Goal: Information Seeking & Learning: Compare options

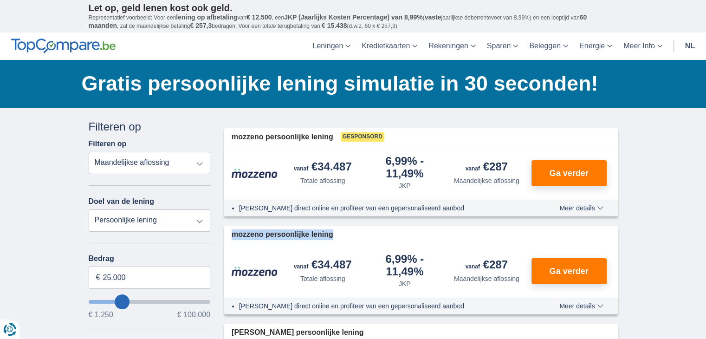
click at [164, 229] on select "Persoonlijke lening Auto Moto / fiets Mobilhome / caravan Renovatie Energie Sch…" at bounding box center [150, 220] width 122 height 22
select select "renovationLoan"
click at [89, 210] on select "Persoonlijke lening Auto Moto / fiets Mobilhome / caravan Renovatie Energie Sch…" at bounding box center [150, 220] width 122 height 22
type input "15.000"
type input "15250"
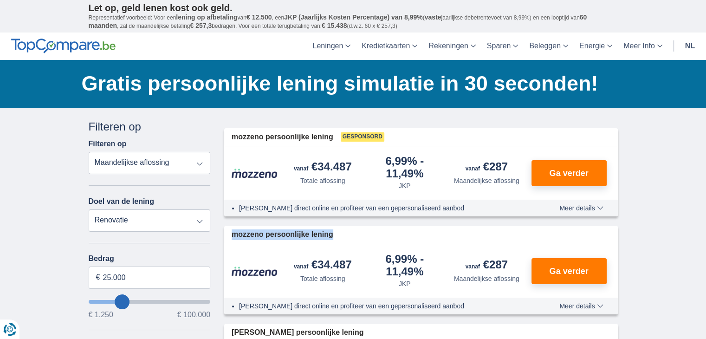
select select "60"
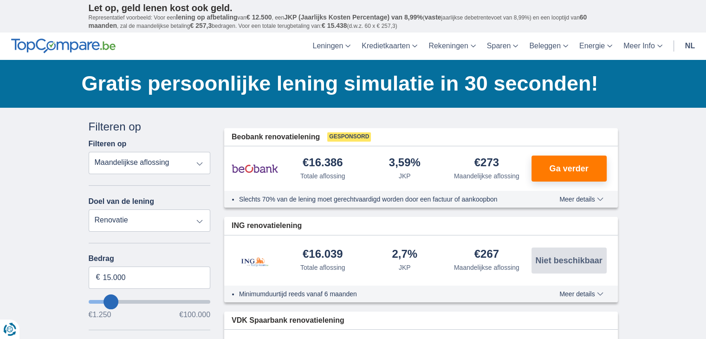
click at [138, 224] on select "Persoonlijke lening Auto Moto / fiets Mobilhome / caravan Renovatie Energie Sch…" at bounding box center [150, 220] width 122 height 22
select select "personalLoan"
click at [89, 210] on select "Persoonlijke lening Auto Moto / fiets Mobilhome / caravan Renovatie Energie Sch…" at bounding box center [150, 220] width 122 height 22
type input "7.500"
type input "7250"
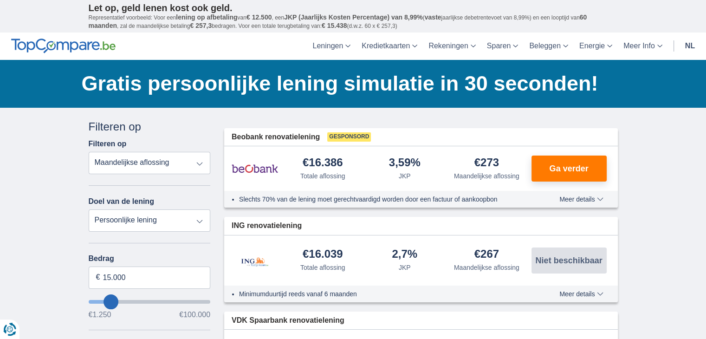
select select "42"
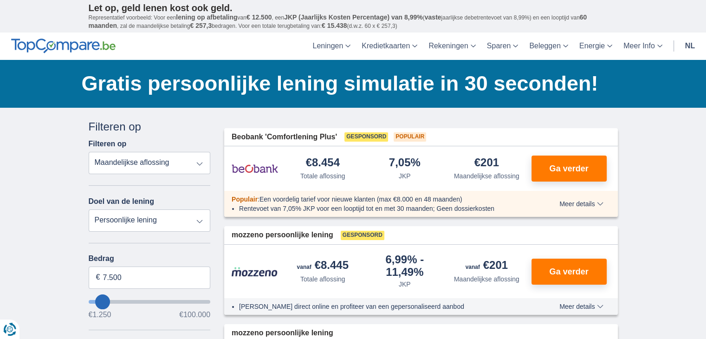
click at [115, 160] on select "Totale aflossing JKP Maandelijkse aflossing" at bounding box center [150, 163] width 122 height 22
click at [147, 222] on select "Persoonlijke lening Auto Moto / fiets Mobilhome / caravan Renovatie Energie Sch…" at bounding box center [150, 220] width 122 height 22
select select "holiday"
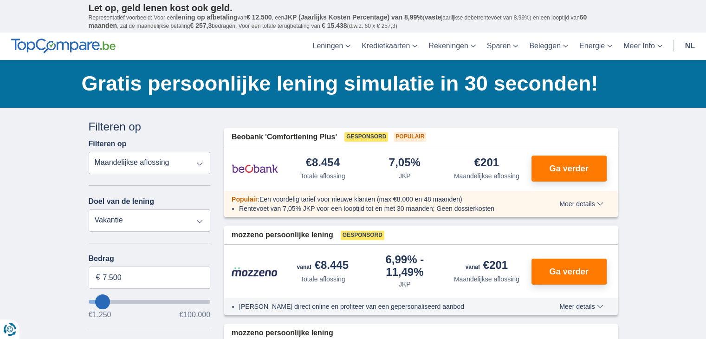
click at [89, 210] on select "Persoonlijke lening Auto Moto / fiets Mobilhome / caravan Renovatie Energie Sch…" at bounding box center [150, 220] width 122 height 22
type input "7.500"
type input "7250"
click at [159, 223] on select "Persoonlijke lening Auto Moto / fiets Mobilhome / caravan Renovatie Energie Sch…" at bounding box center [150, 220] width 122 height 22
select select "furniture"
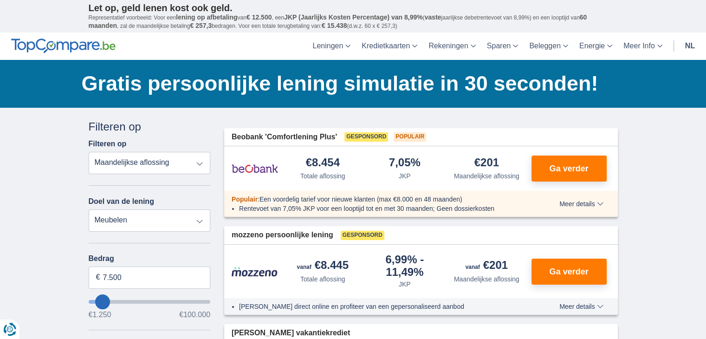
click at [89, 210] on select "Persoonlijke lening Auto Moto / fiets Mobilhome / caravan Renovatie Energie Sch…" at bounding box center [150, 220] width 122 height 22
type input "7.500"
type input "7250"
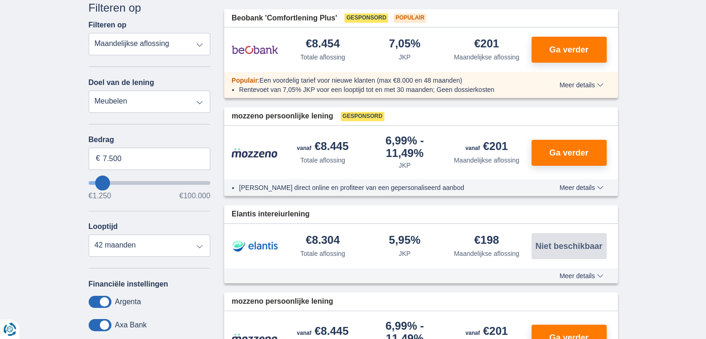
scroll to position [139, 0]
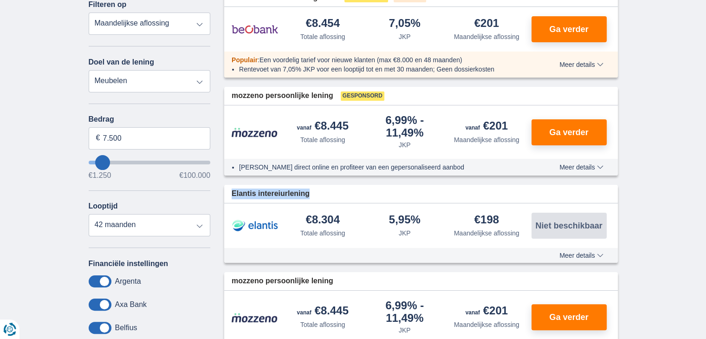
drag, startPoint x: 312, startPoint y: 193, endPoint x: 225, endPoint y: 190, distance: 87.7
click at [225, 190] on div "Elantis intereiurlening" at bounding box center [420, 194] width 393 height 18
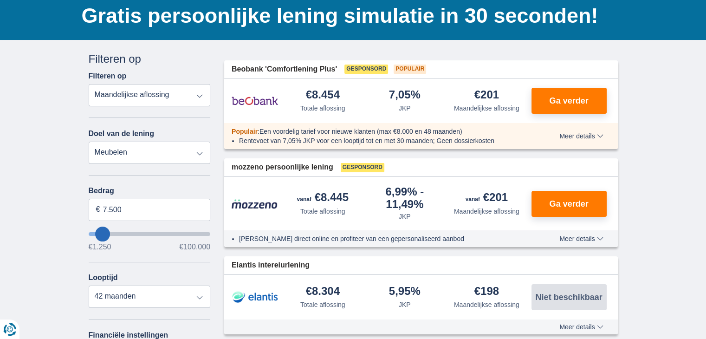
scroll to position [46, 0]
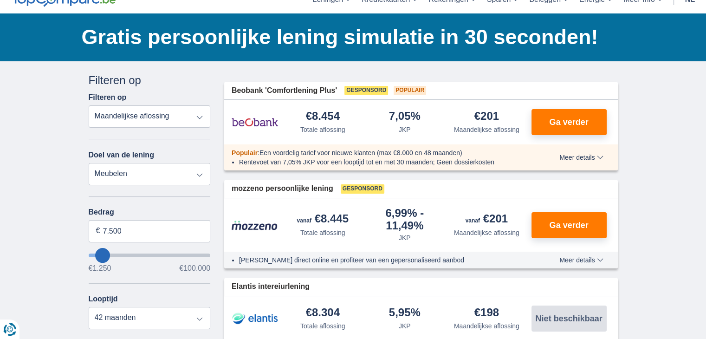
click at [192, 177] on select "Persoonlijke lening Auto Moto / fiets Mobilhome / caravan Renovatie Energie Sch…" at bounding box center [150, 174] width 122 height 22
select select "electronics"
click at [89, 163] on select "Persoonlijke lening Auto Moto / fiets Mobilhome / caravan Renovatie Energie Sch…" at bounding box center [150, 174] width 122 height 22
type input "7.500"
type input "7250"
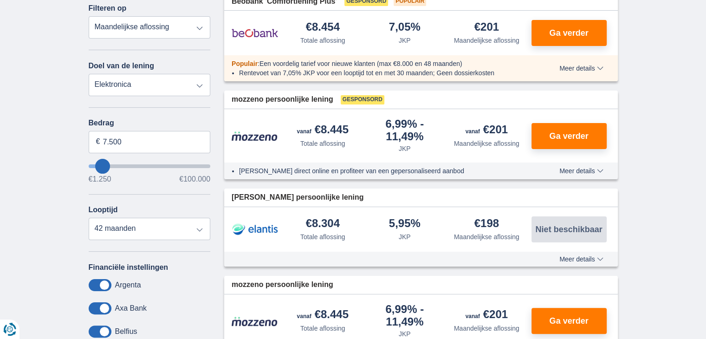
scroll to position [139, 0]
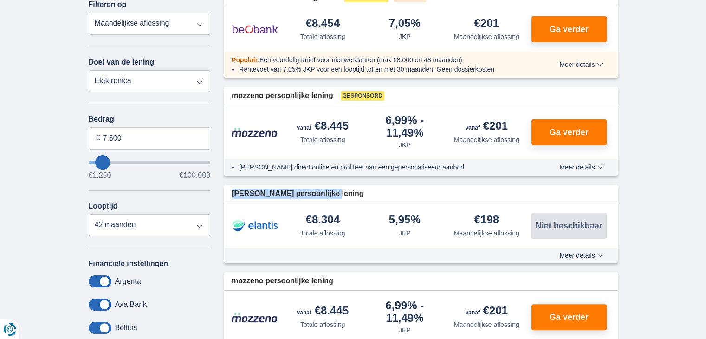
drag, startPoint x: 332, startPoint y: 192, endPoint x: 224, endPoint y: 193, distance: 107.6
click at [224, 193] on div "[PERSON_NAME] persoonlijke lening" at bounding box center [420, 194] width 393 height 18
copy span "[PERSON_NAME] persoonlijke lening"
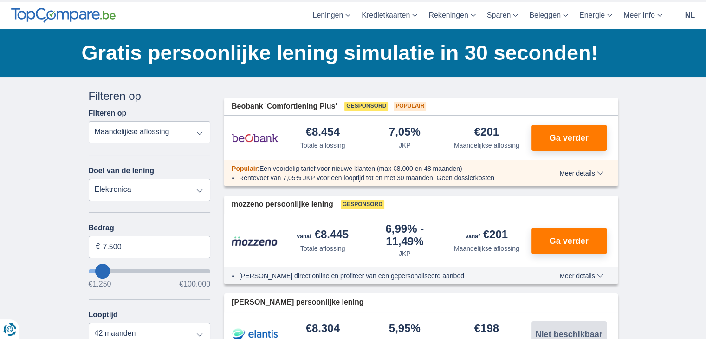
scroll to position [0, 0]
